Goal: Find specific page/section: Find specific page/section

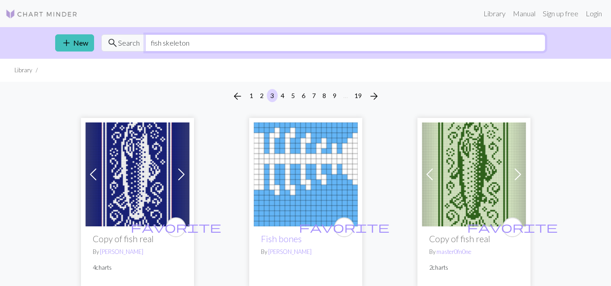
drag, startPoint x: 227, startPoint y: 46, endPoint x: 105, endPoint y: 53, distance: 122.8
click at [105, 53] on div "add New search Search fish skeleton" at bounding box center [306, 43] width 516 height 32
type input "boobs"
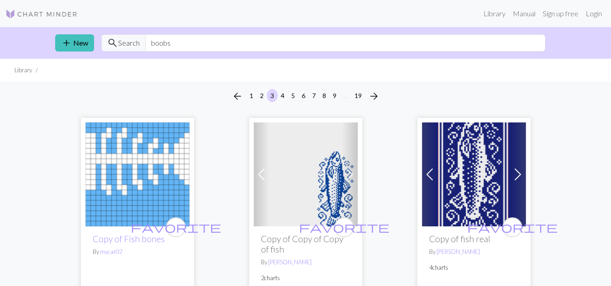
click at [150, 178] on img at bounding box center [137, 175] width 104 height 104
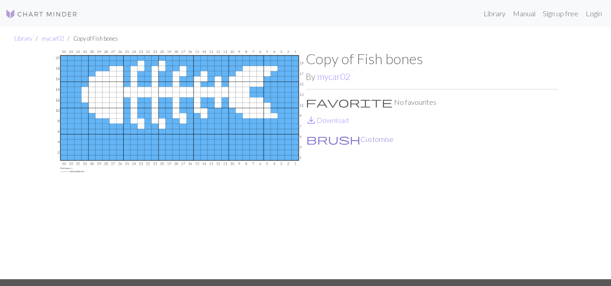
click at [329, 134] on button "brush Customise" at bounding box center [350, 139] width 88 height 12
